Goal: Check status: Check status

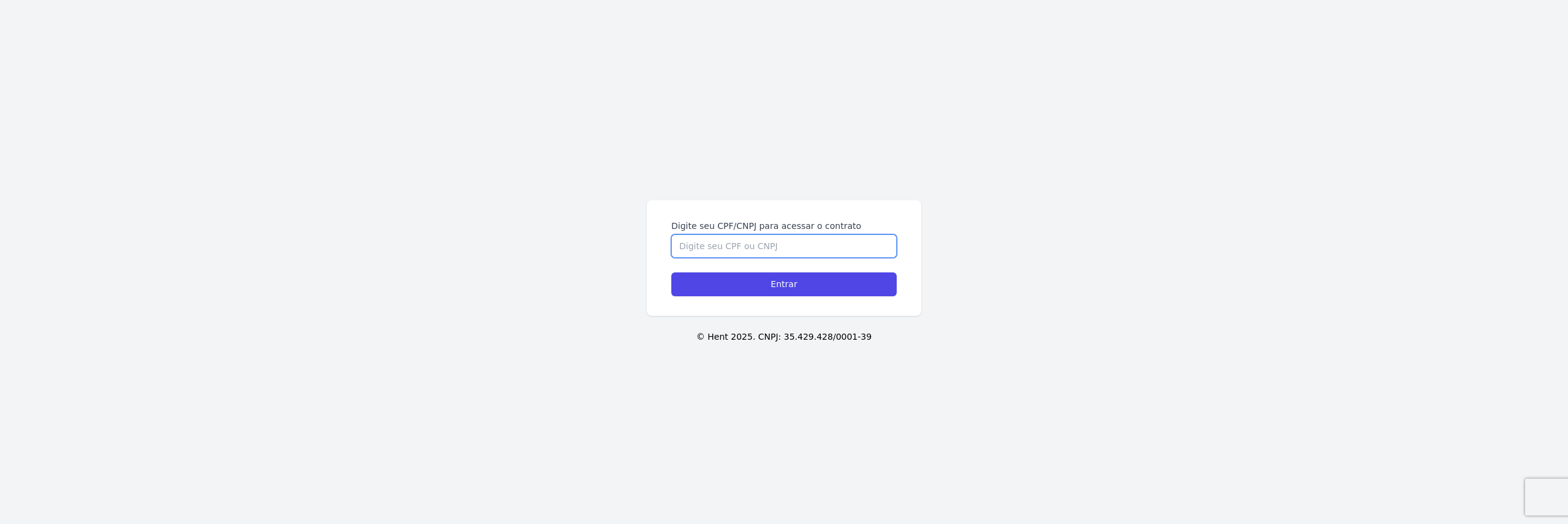
click at [708, 249] on input "Digite seu CPF/CNPJ para acessar o contrato" at bounding box center [784, 246] width 225 height 24
type input "27345294838"
click at [671, 272] on input "Entrar" at bounding box center [784, 284] width 225 height 24
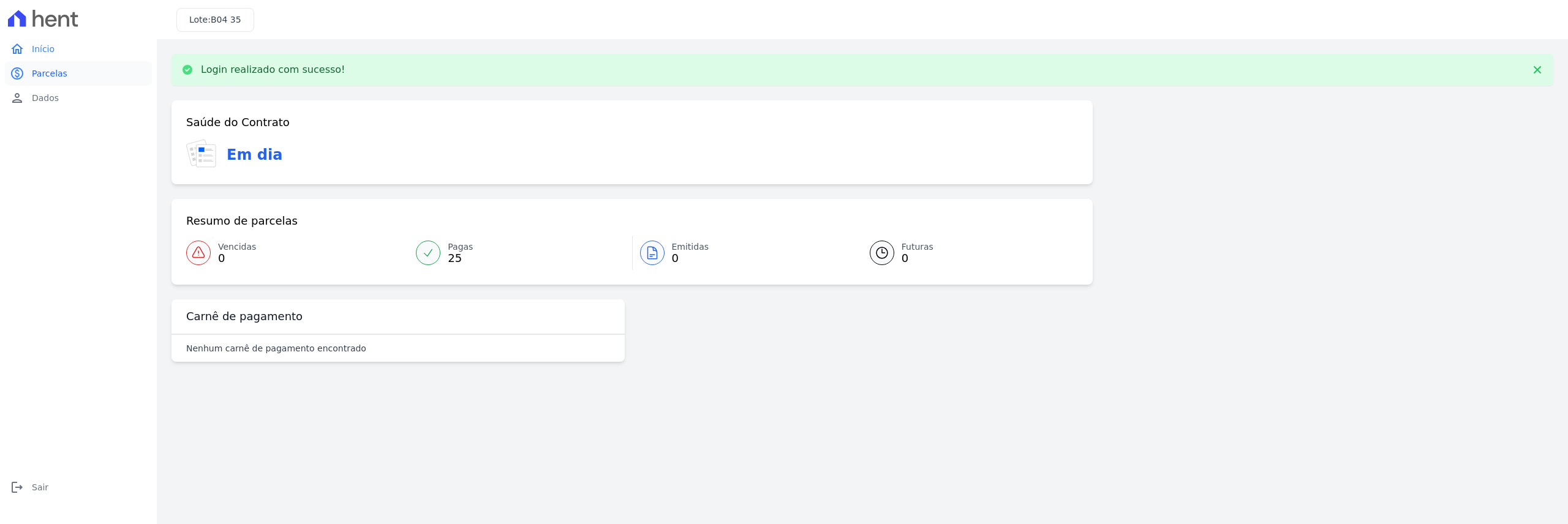
click at [40, 74] on span "Parcelas" at bounding box center [49, 74] width 35 height 13
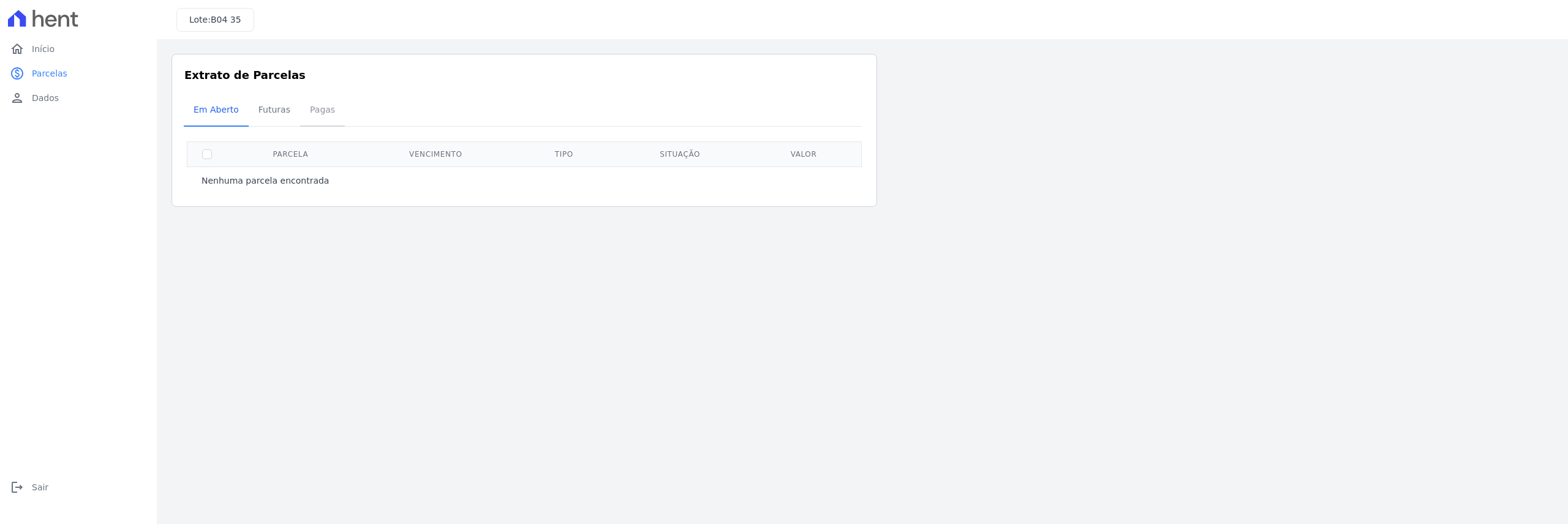
click at [306, 121] on span "Pagas" at bounding box center [322, 109] width 40 height 24
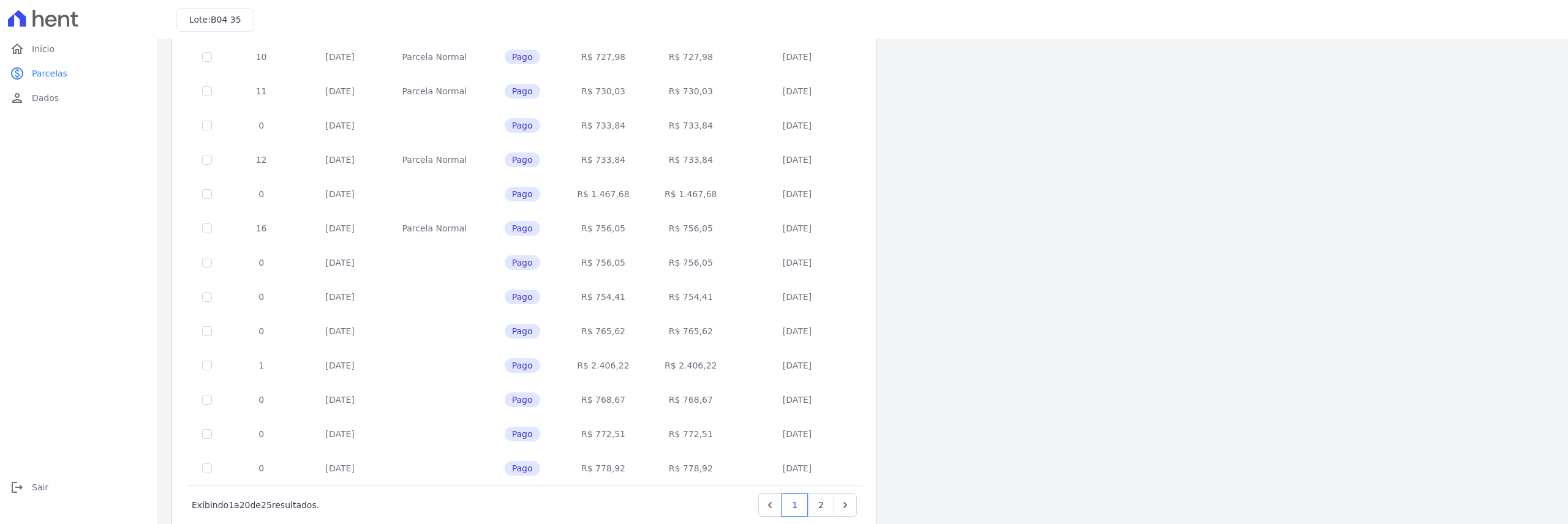
scroll to position [400, 0]
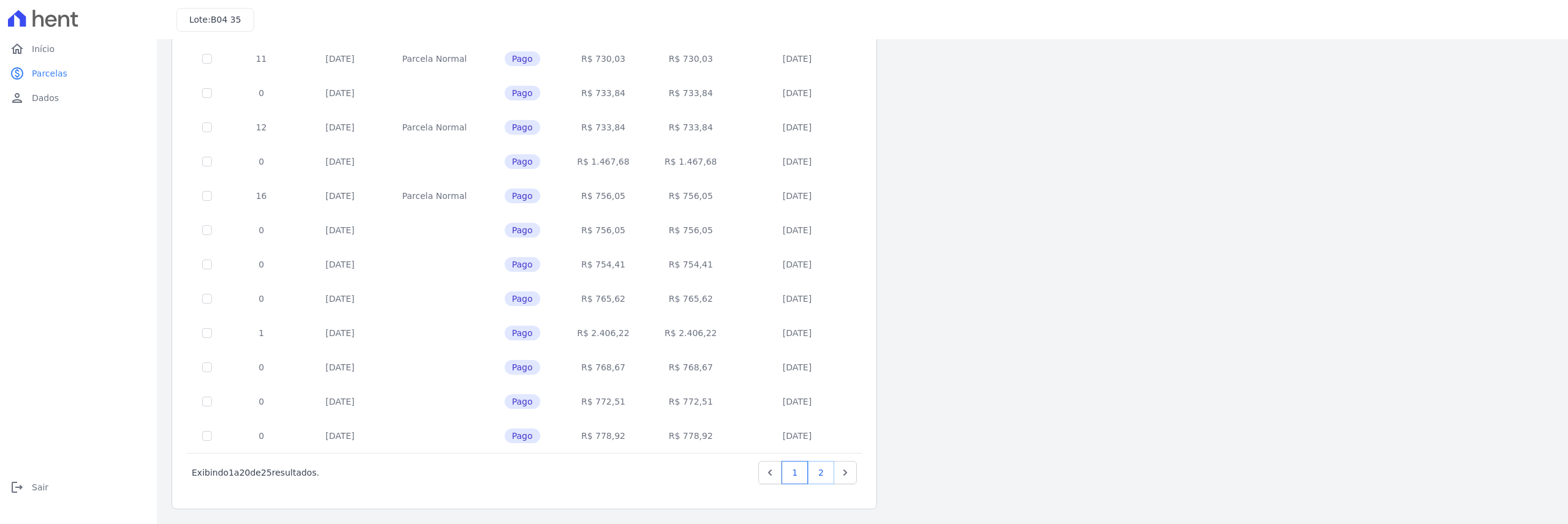
click at [820, 476] on link "2" at bounding box center [821, 473] width 27 height 24
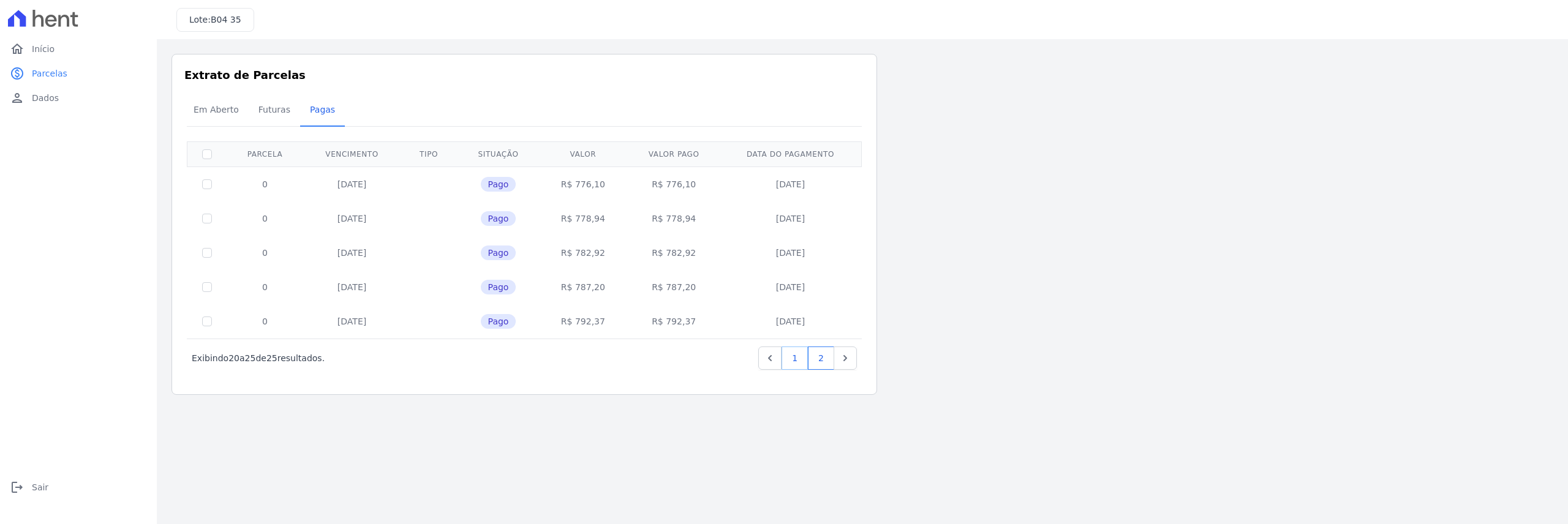
click at [791, 363] on link "1" at bounding box center [795, 358] width 27 height 24
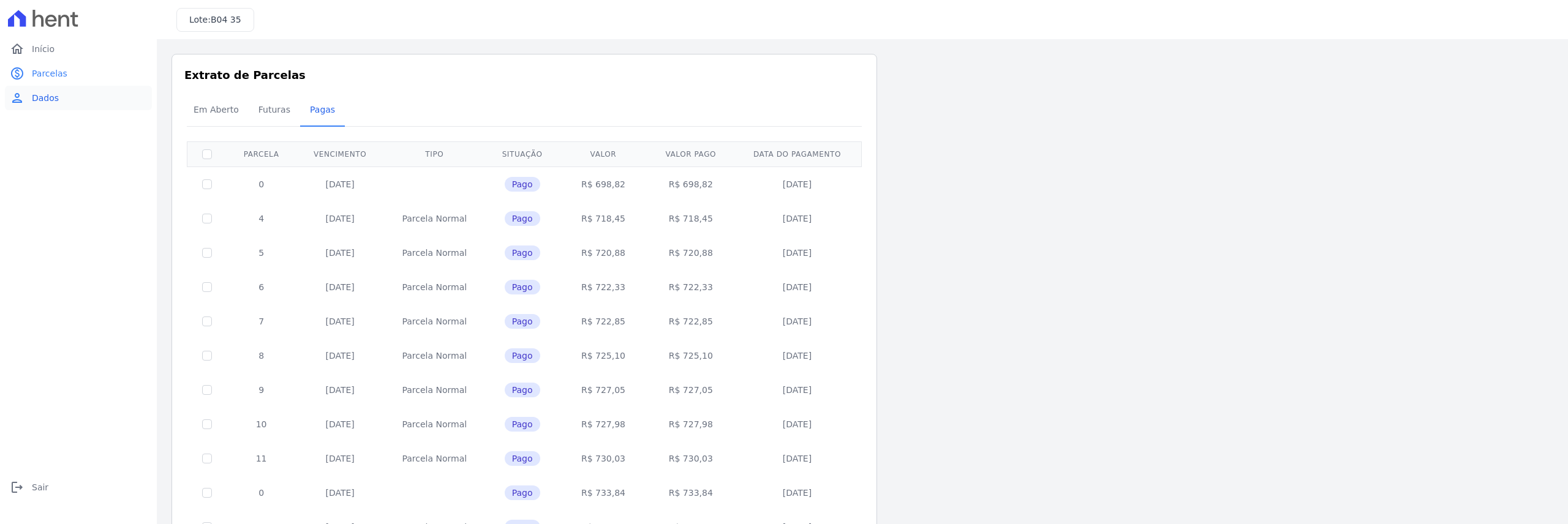
click at [41, 93] on span "Dados" at bounding box center [45, 98] width 27 height 13
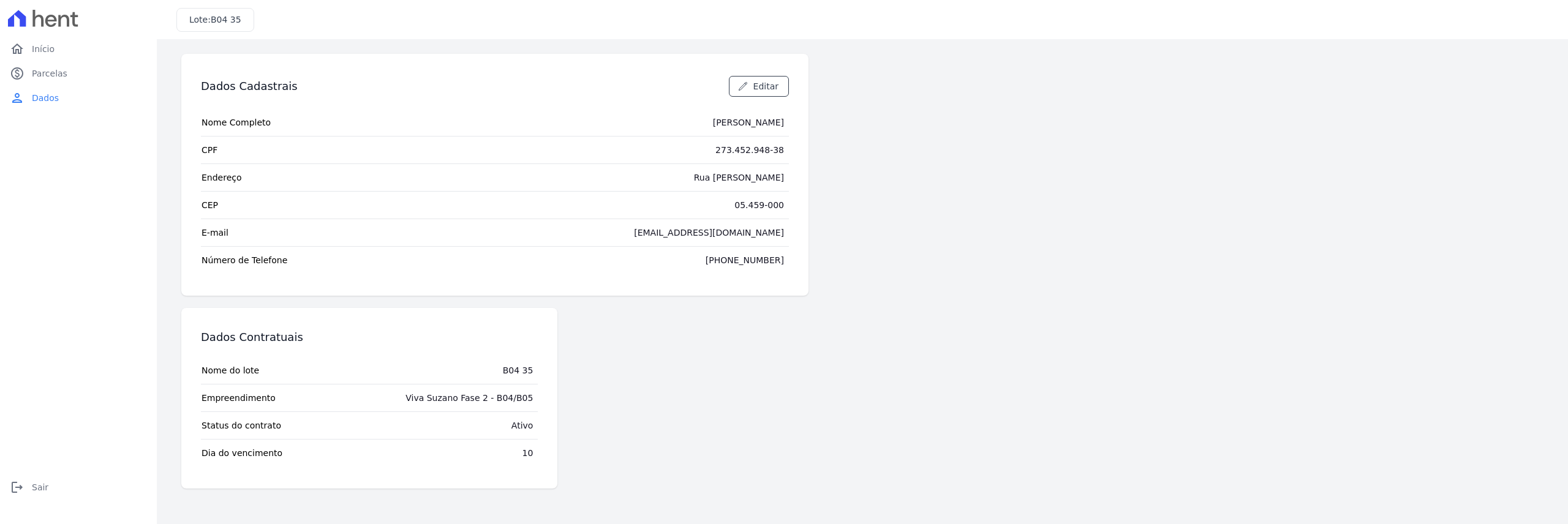
drag, startPoint x: 535, startPoint y: 428, endPoint x: 510, endPoint y: 426, distance: 25.1
click at [510, 426] on td "Ativo" at bounding box center [522, 425] width 32 height 27
click at [672, 436] on div "Dados Contratuais Nome do lote B04 35 Empreendimento Viva Suzano Fase 2 - B04/B…" at bounding box center [494, 398] width 627 height 180
click at [25, 57] on link "home Início" at bounding box center [78, 49] width 147 height 24
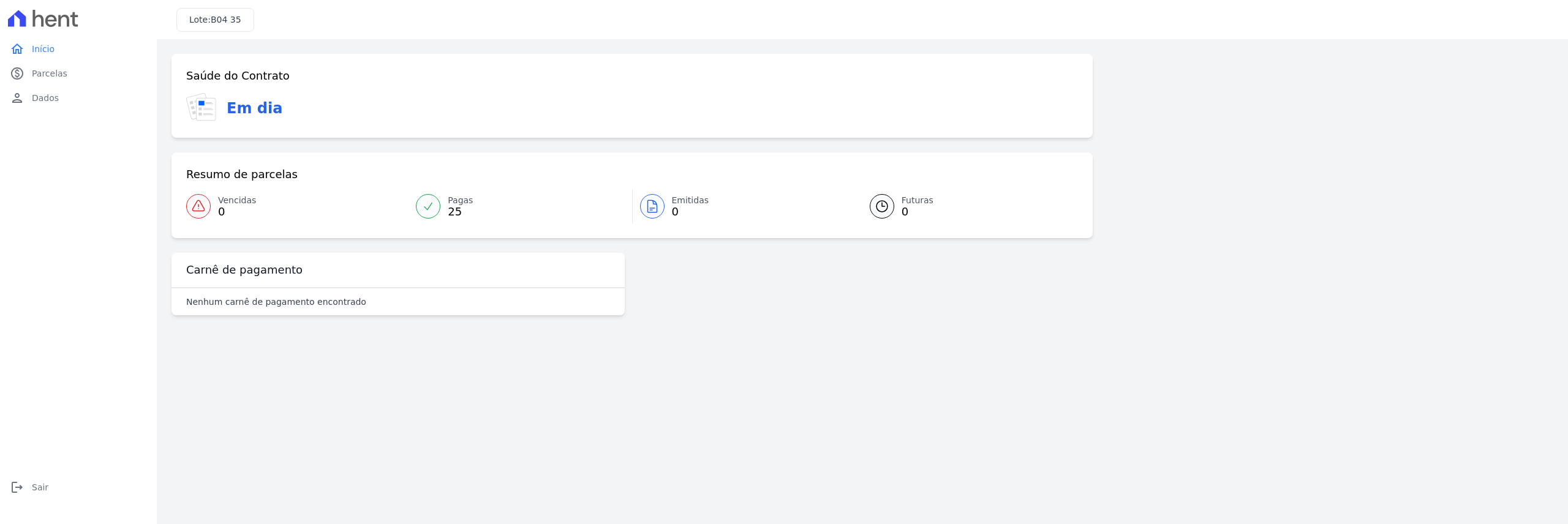
click at [246, 112] on h3 "Em dia" at bounding box center [254, 108] width 56 height 22
click at [649, 204] on icon at bounding box center [652, 206] width 15 height 15
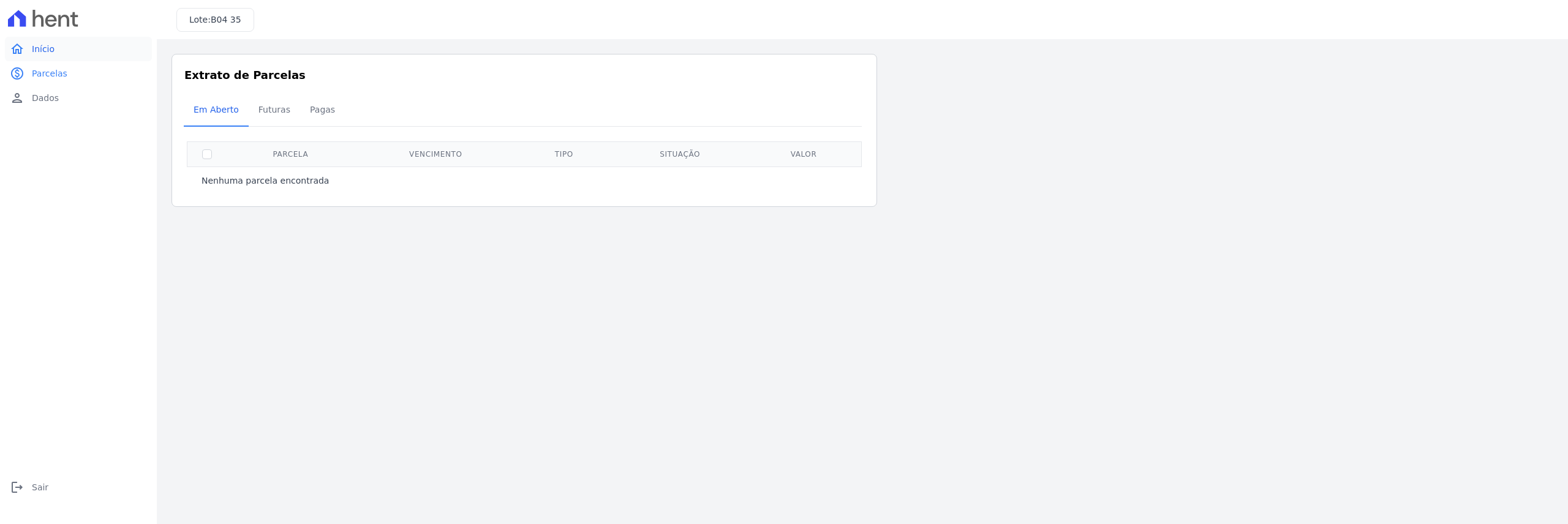
click at [32, 56] on link "home Início" at bounding box center [78, 49] width 147 height 24
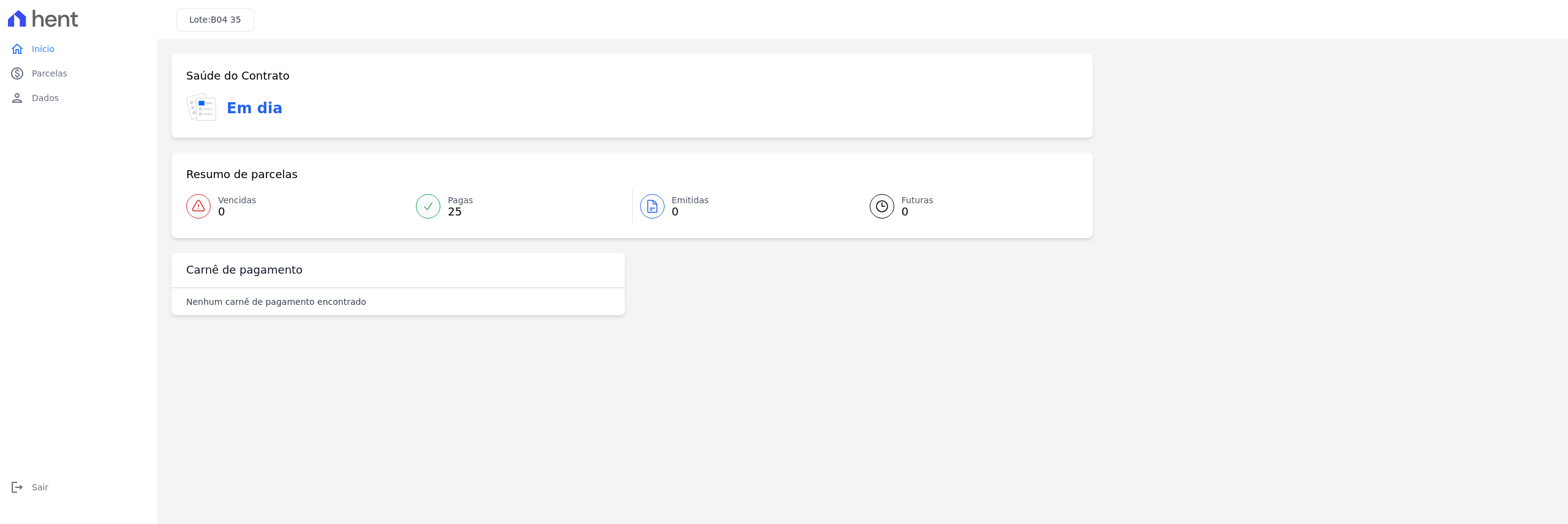
click at [303, 111] on div "Em dia" at bounding box center [631, 108] width 892 height 30
